Goal: Information Seeking & Learning: Learn about a topic

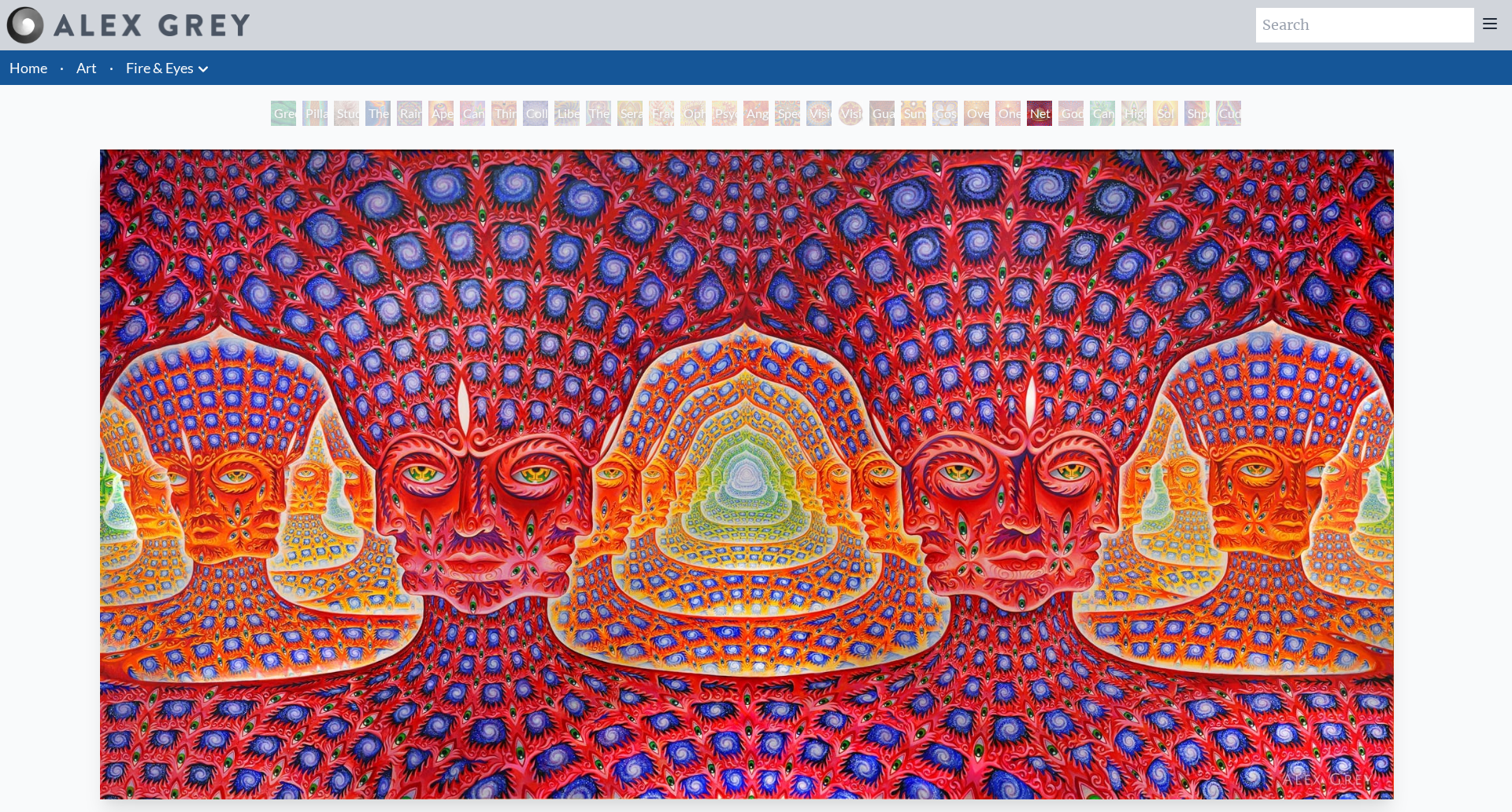
click at [838, 111] on div "Vision Crystal Tondo" at bounding box center [851, 113] width 26 height 26
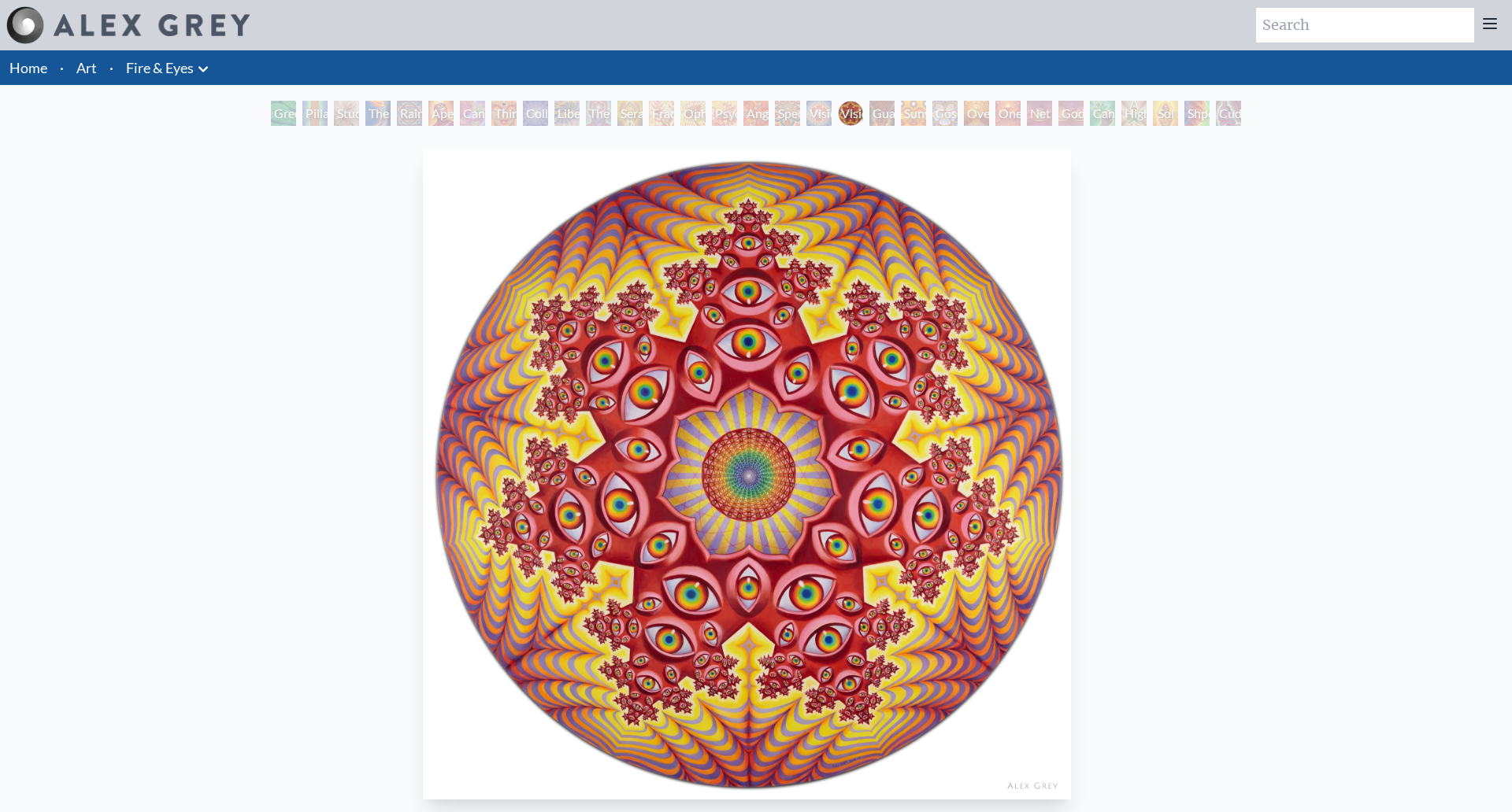
click at [775, 115] on div "Spectral Lotus" at bounding box center [788, 113] width 26 height 26
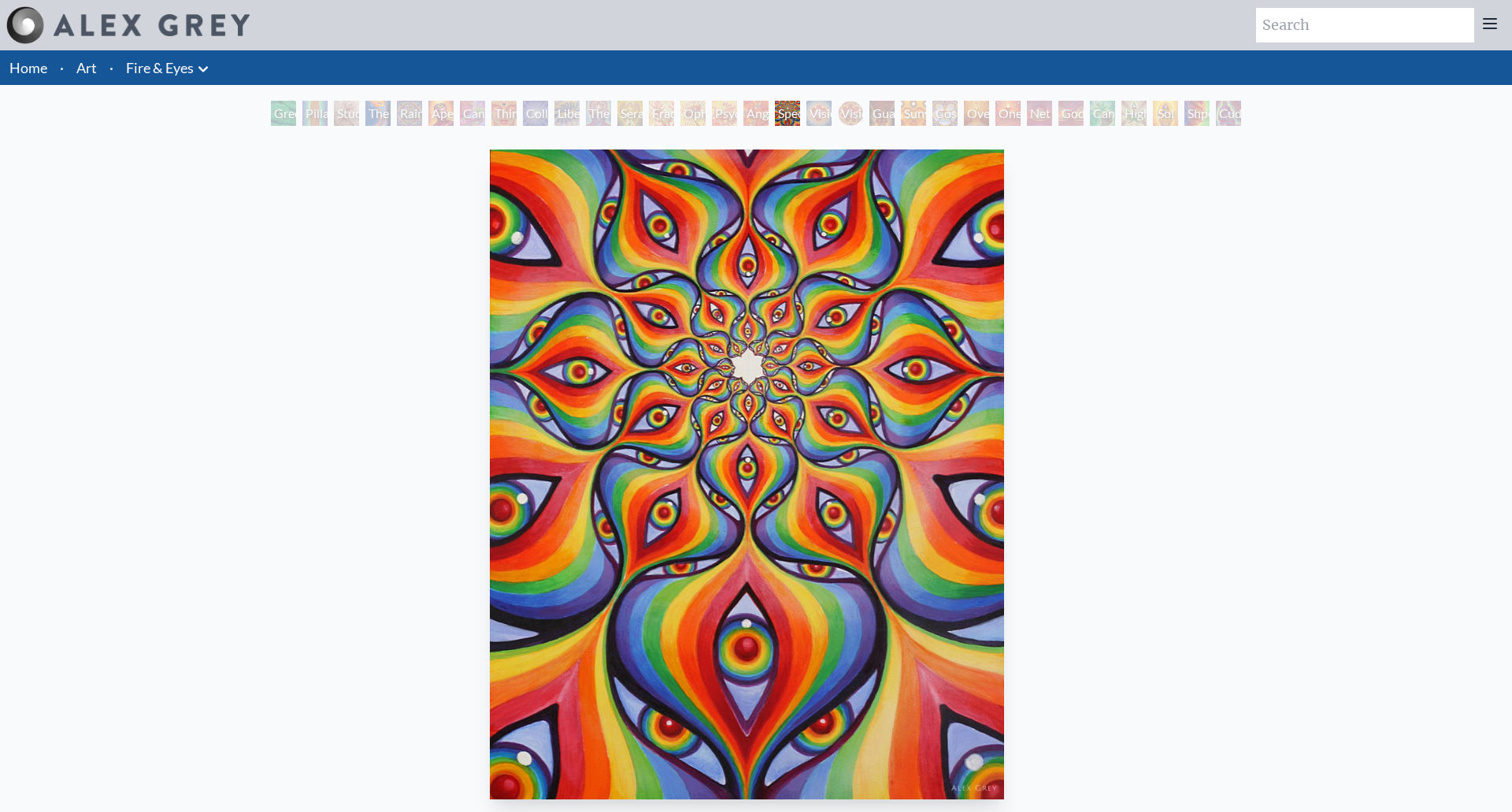
click at [712, 115] on div "Psychomicrograph of a Fractal Paisley Cherub Feather Tip" at bounding box center [724, 113] width 26 height 26
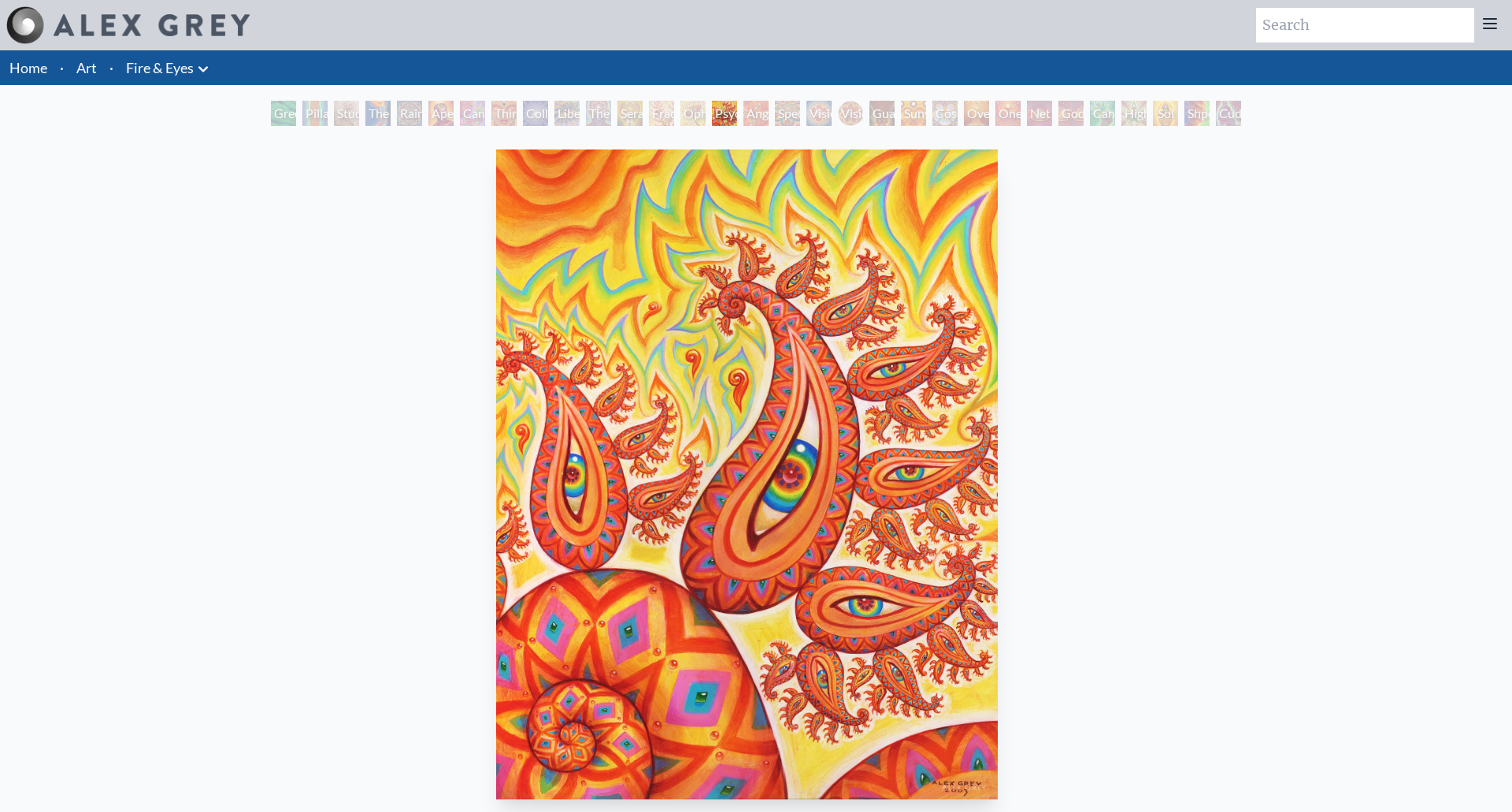
click at [555, 115] on div "Liberation Through Seeing" at bounding box center [567, 113] width 26 height 26
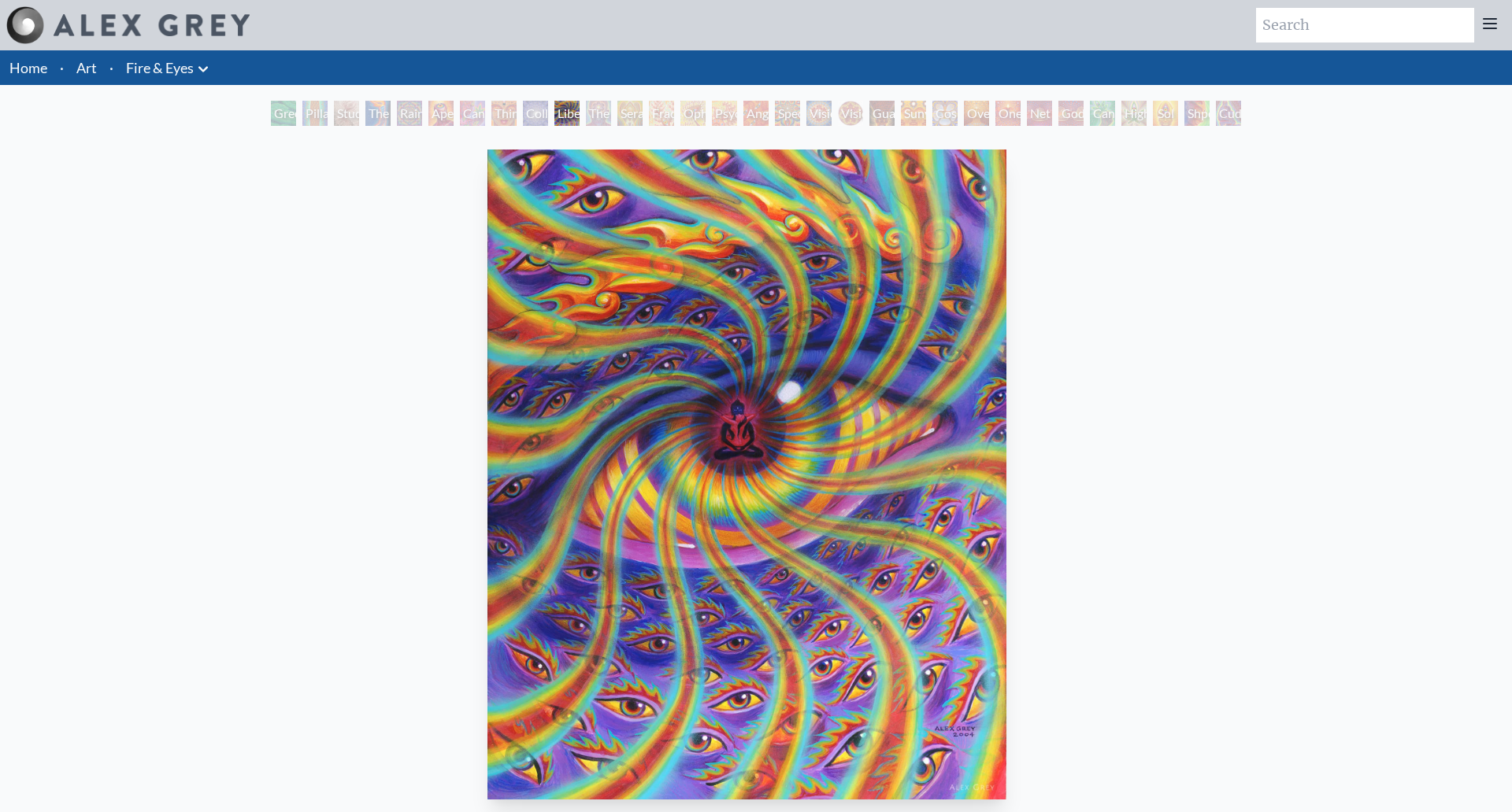
click at [491, 111] on div "Third Eye Tears of Joy" at bounding box center [504, 113] width 26 height 26
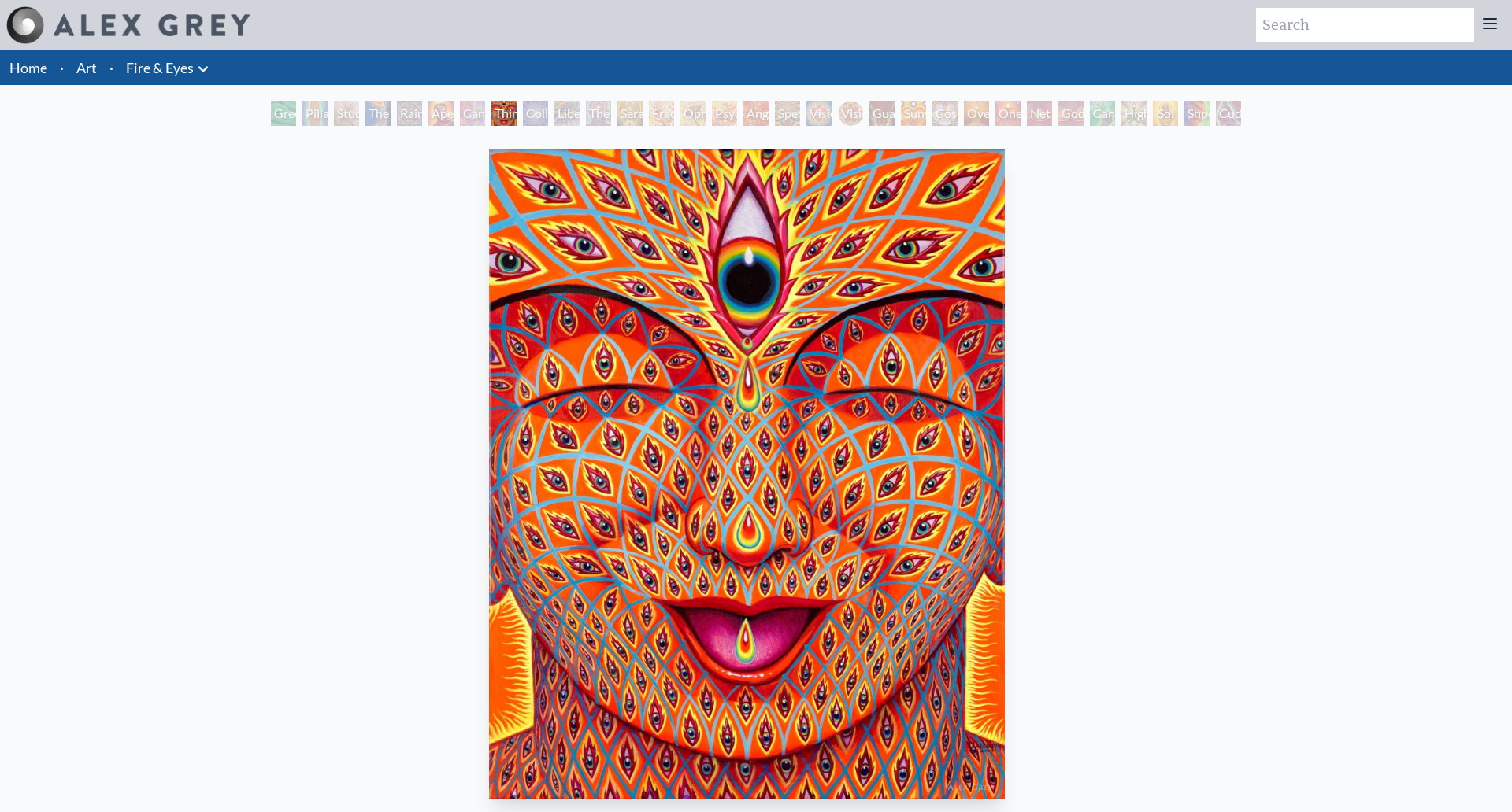
click at [428, 111] on div "Aperture" at bounding box center [441, 113] width 26 height 26
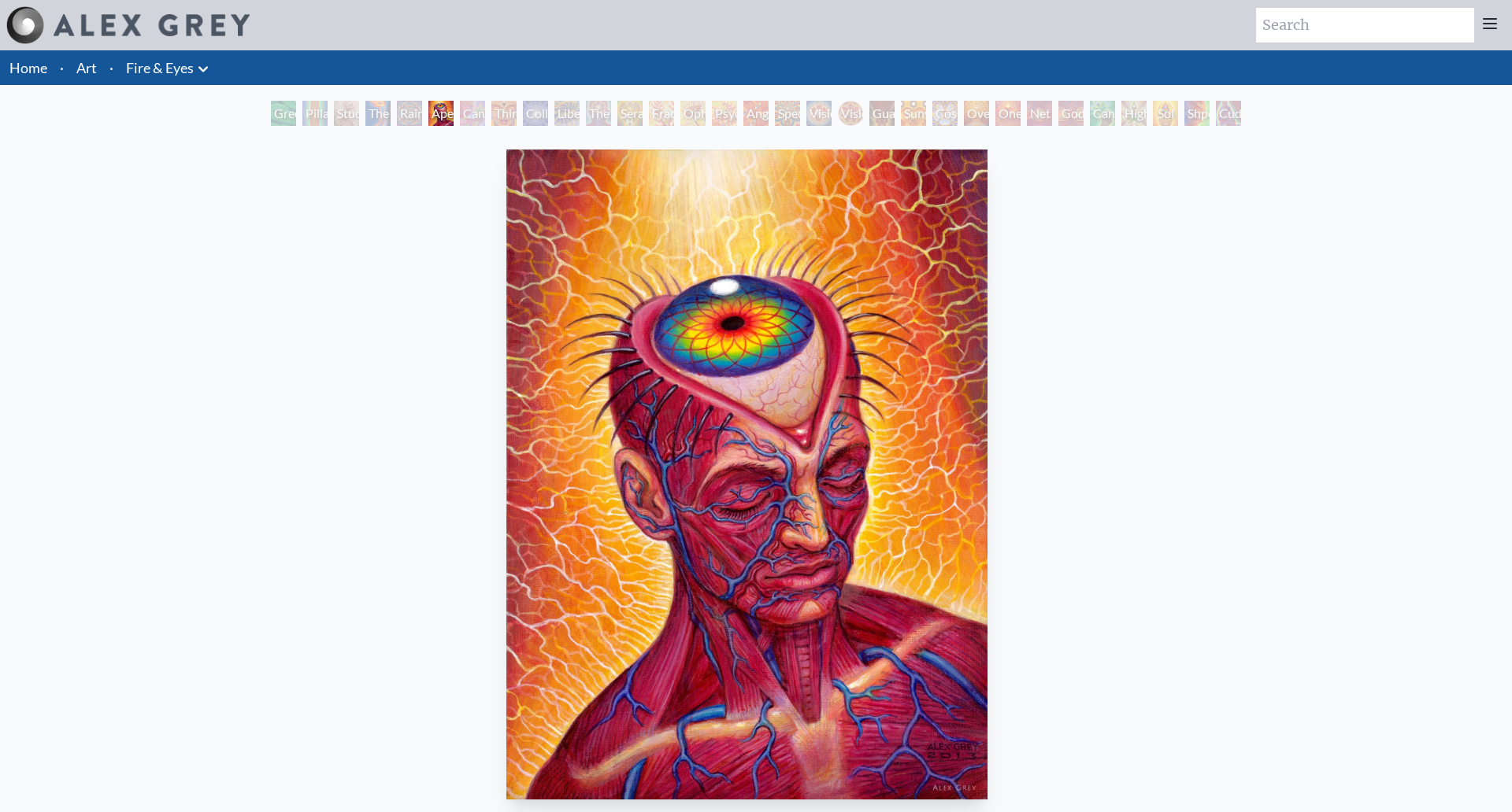
click at [397, 112] on div "Rainbow Eye Ripple" at bounding box center [410, 113] width 26 height 26
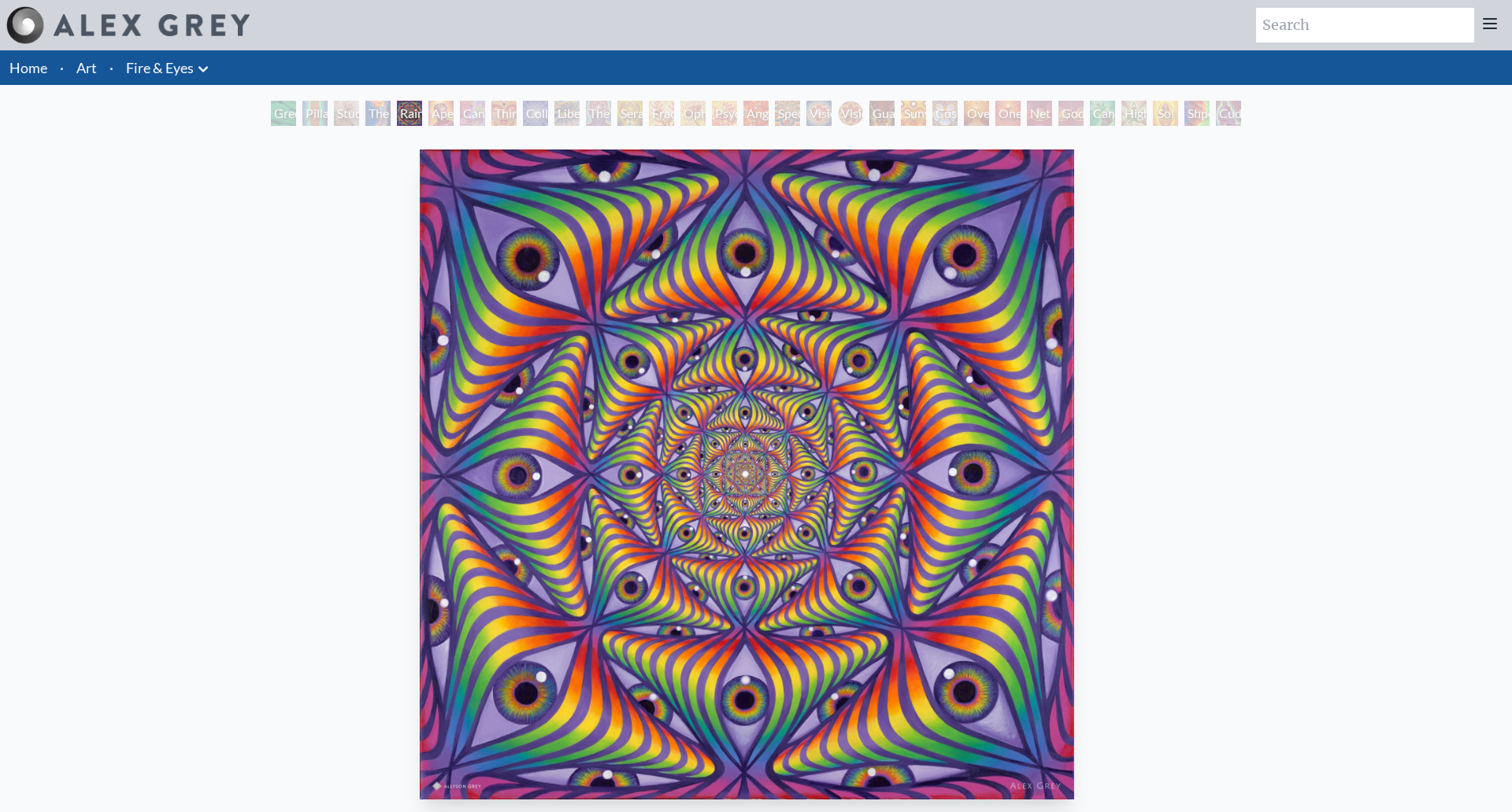
click at [334, 113] on div "Study for the Great Turn" at bounding box center [346, 113] width 26 height 26
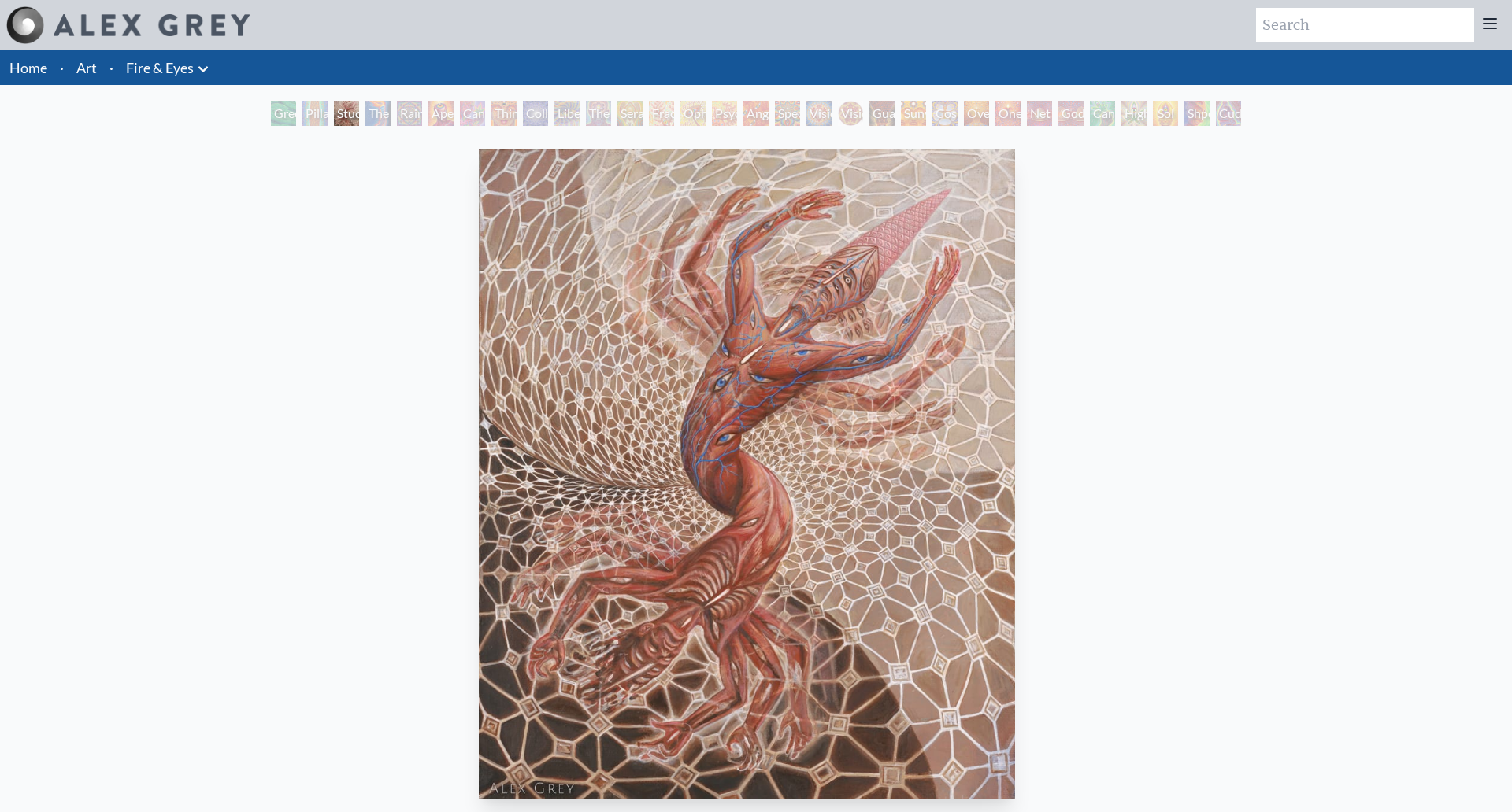
click at [267, 114] on div "Green Hand Pillar of Awareness Study for the Great Turn The Torch Rainbow Eye R…" at bounding box center [755, 115] width 976 height 30
click at [270, 114] on div "Green Hand" at bounding box center [283, 113] width 26 height 26
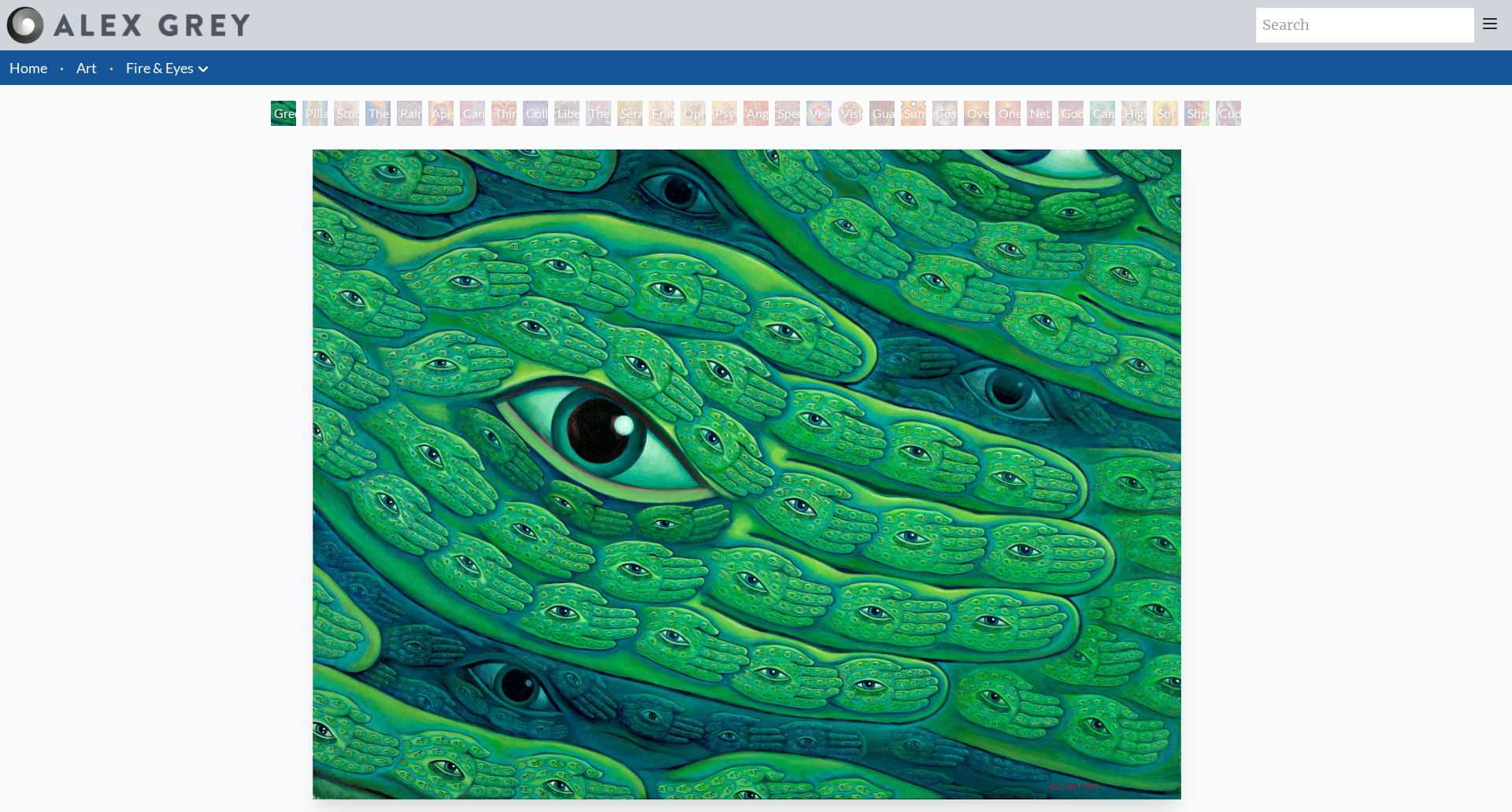
click at [1010, 118] on div "One" at bounding box center [1009, 113] width 26 height 26
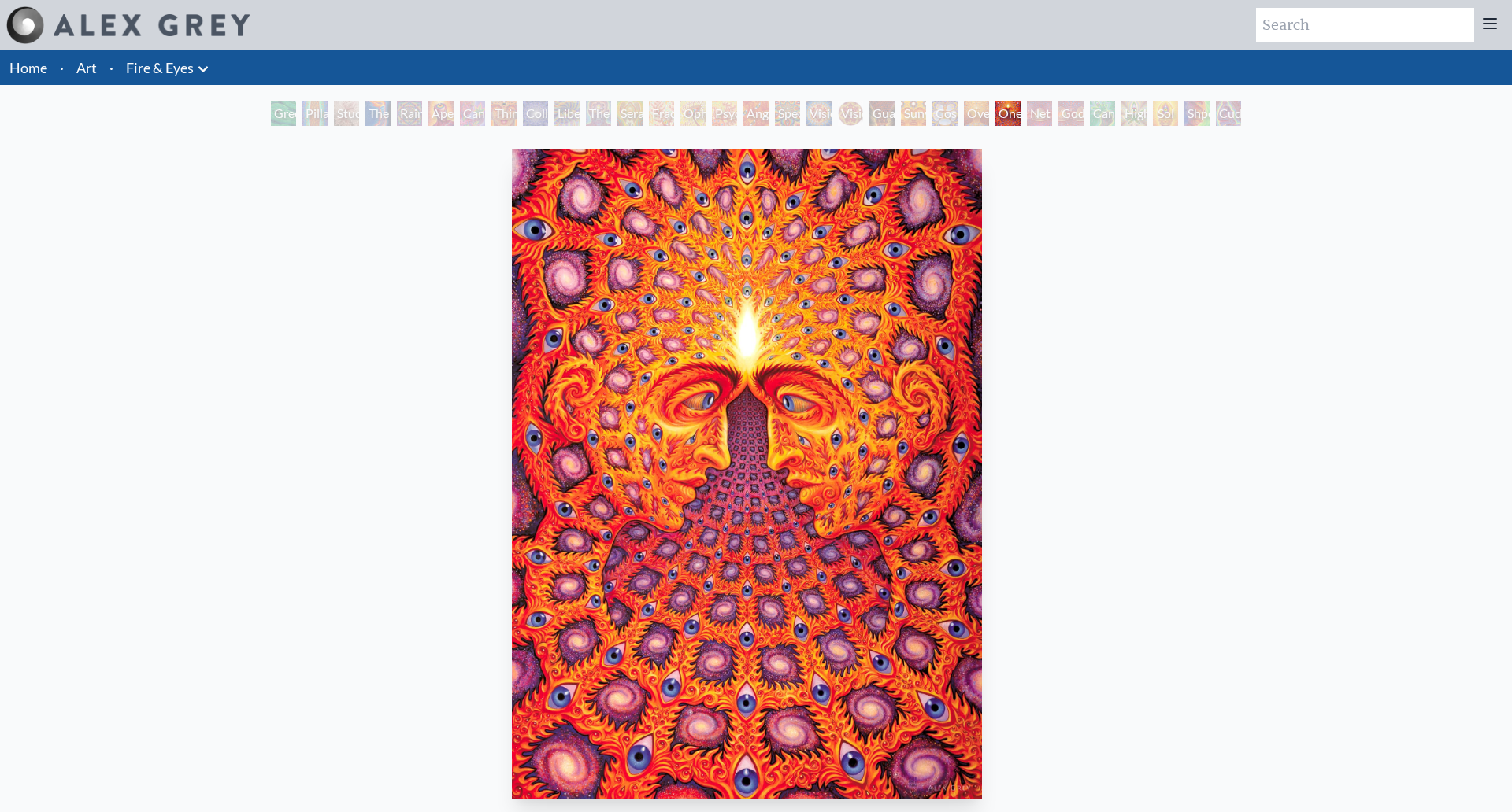
click at [1052, 111] on div "Net of Being" at bounding box center [1039, 113] width 26 height 26
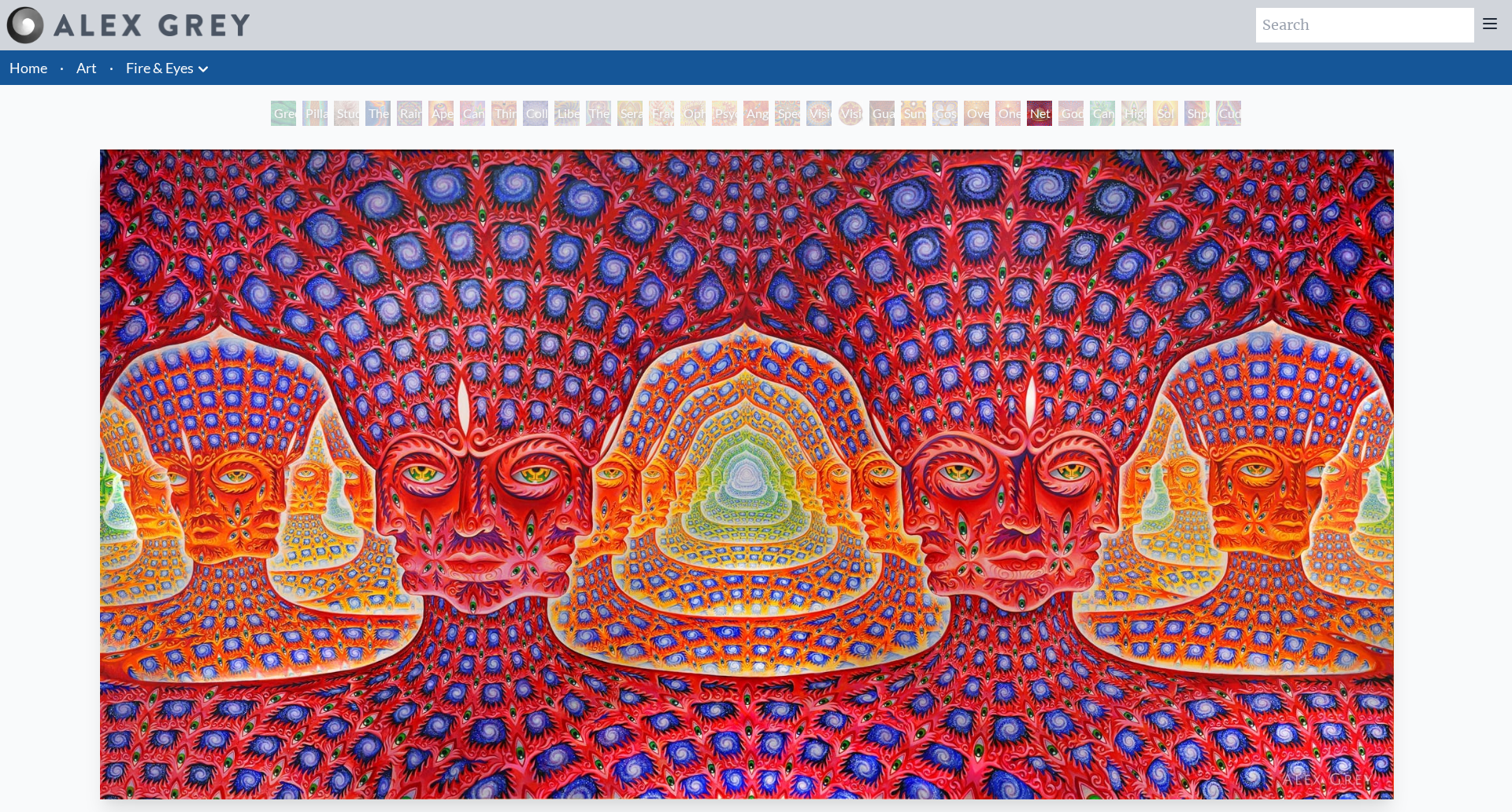
click at [1094, 111] on div "Cannafist" at bounding box center [1102, 113] width 26 height 26
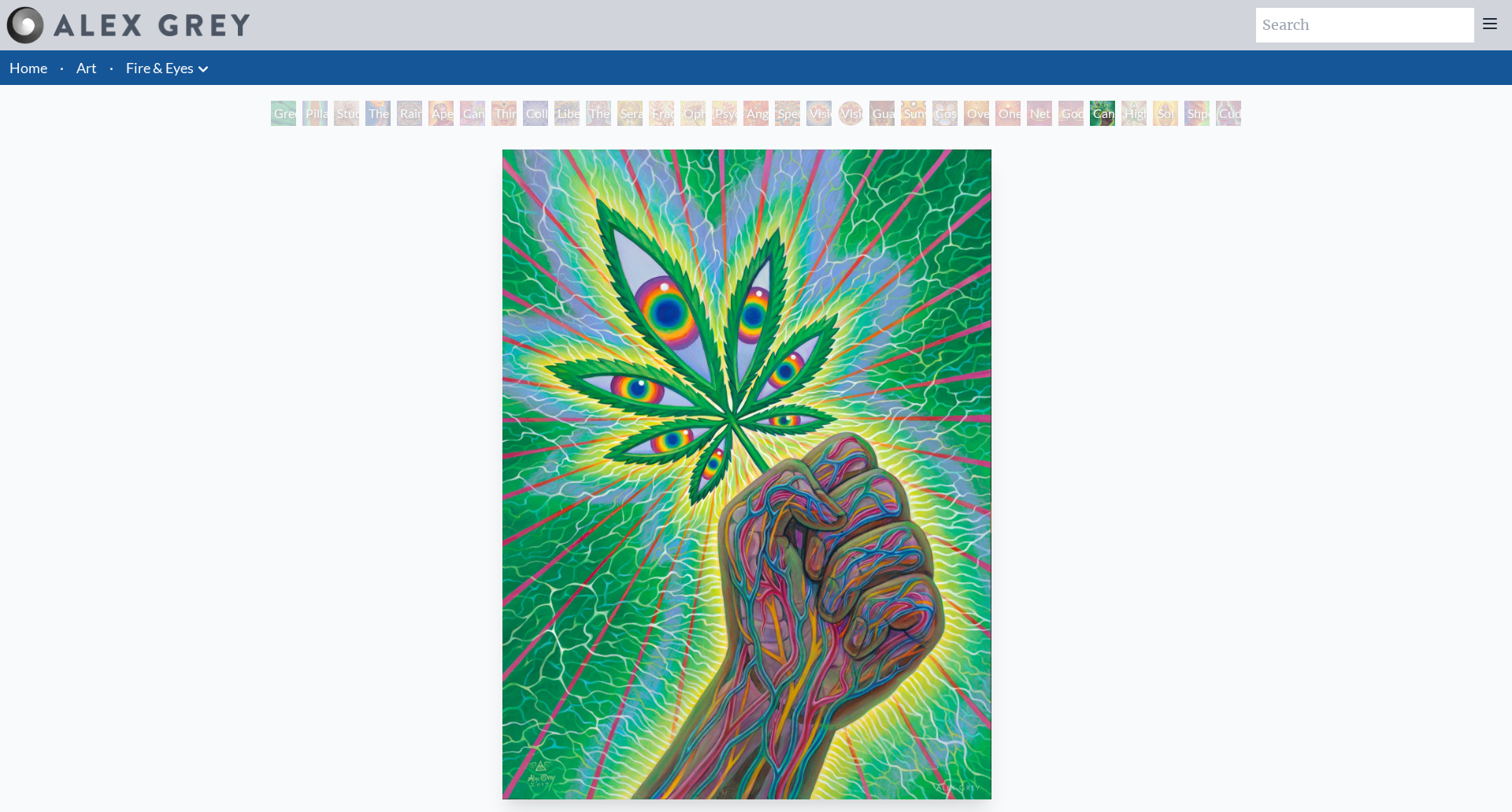
click at [1140, 110] on div "Higher Vision" at bounding box center [1134, 113] width 26 height 26
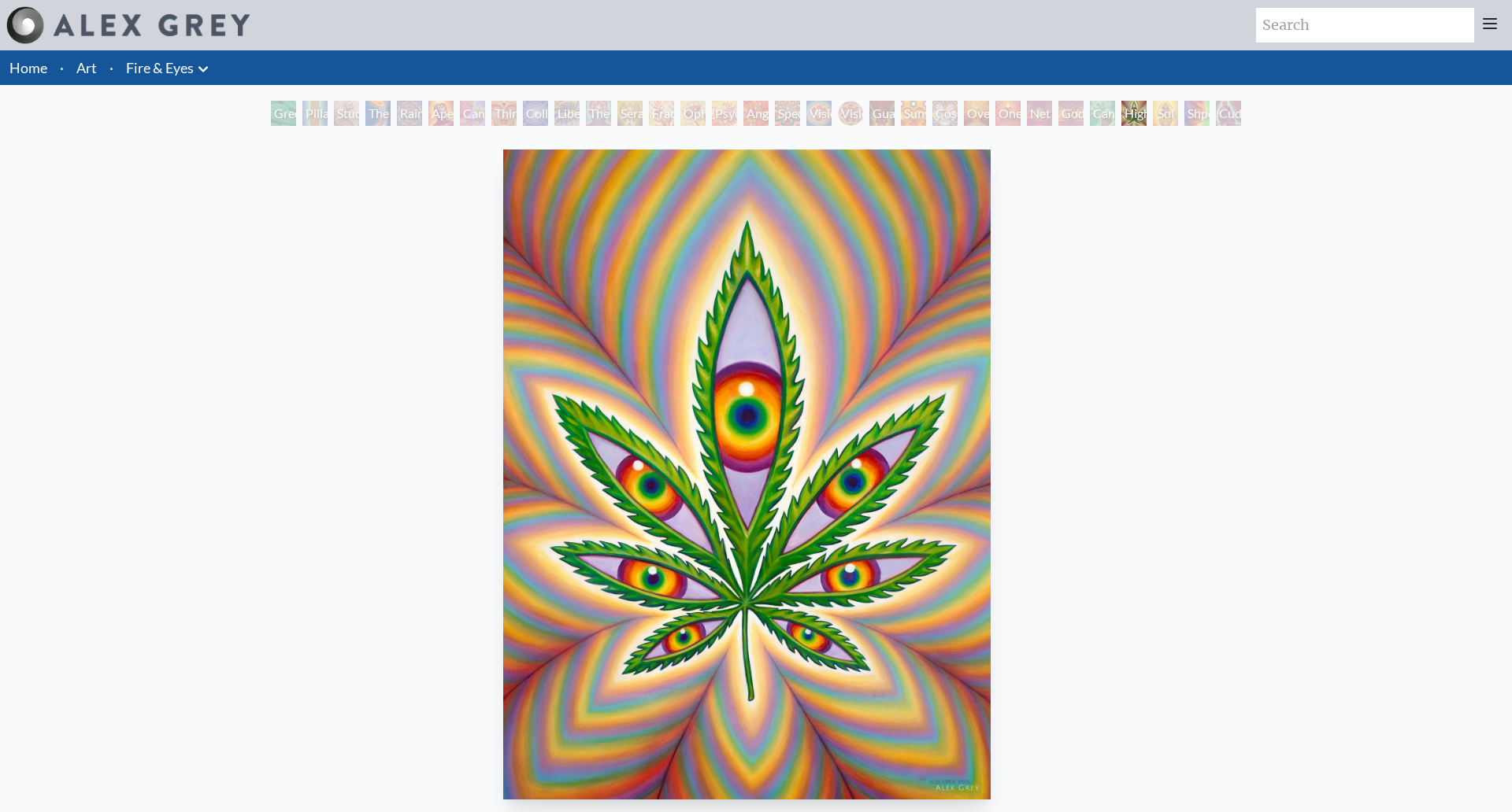
click at [1178, 111] on div "Sol Invictus" at bounding box center [1166, 113] width 26 height 26
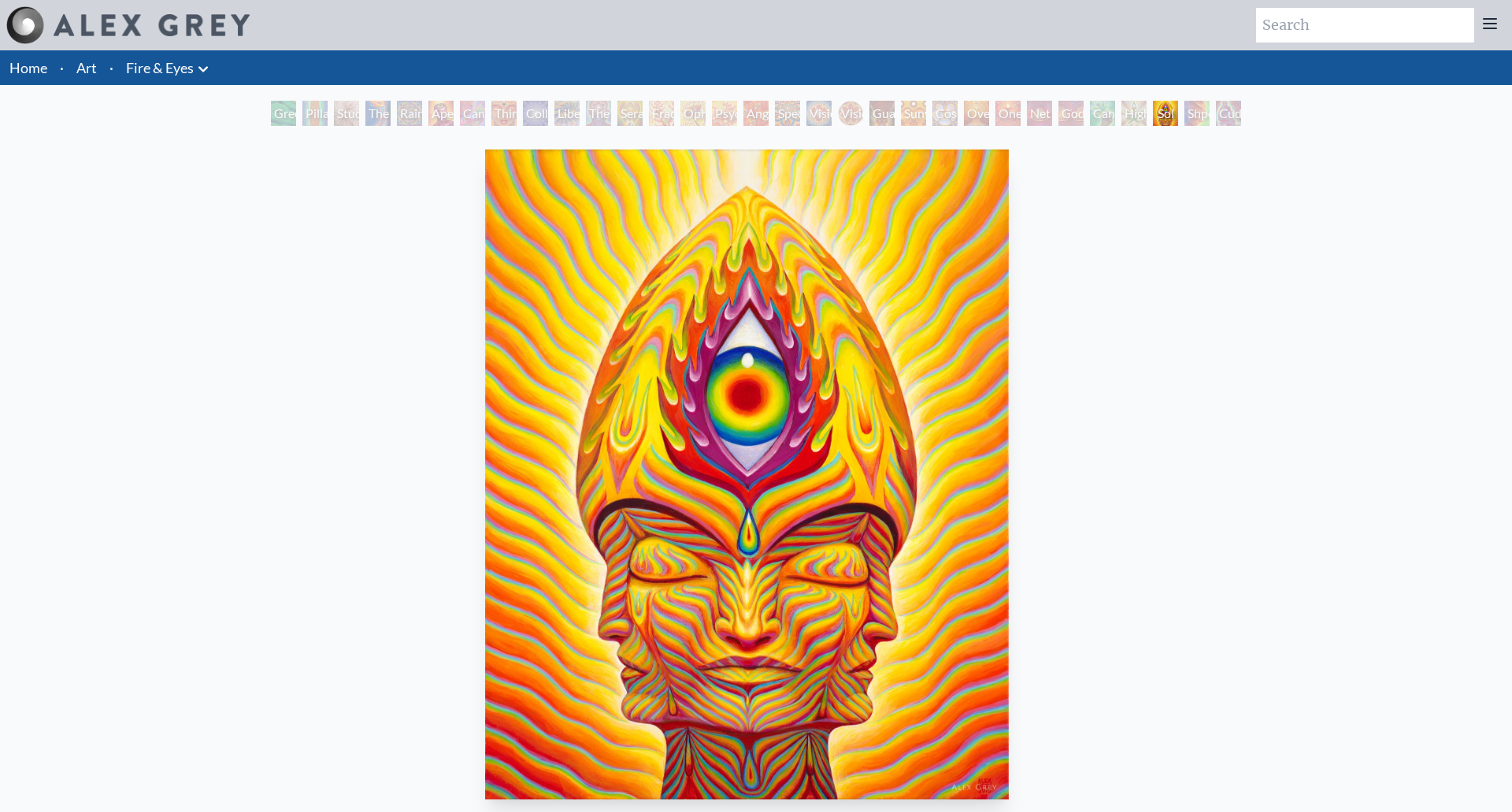
click at [1219, 114] on div "Cuddle" at bounding box center [1229, 113] width 26 height 26
